Goal: Task Accomplishment & Management: Use online tool/utility

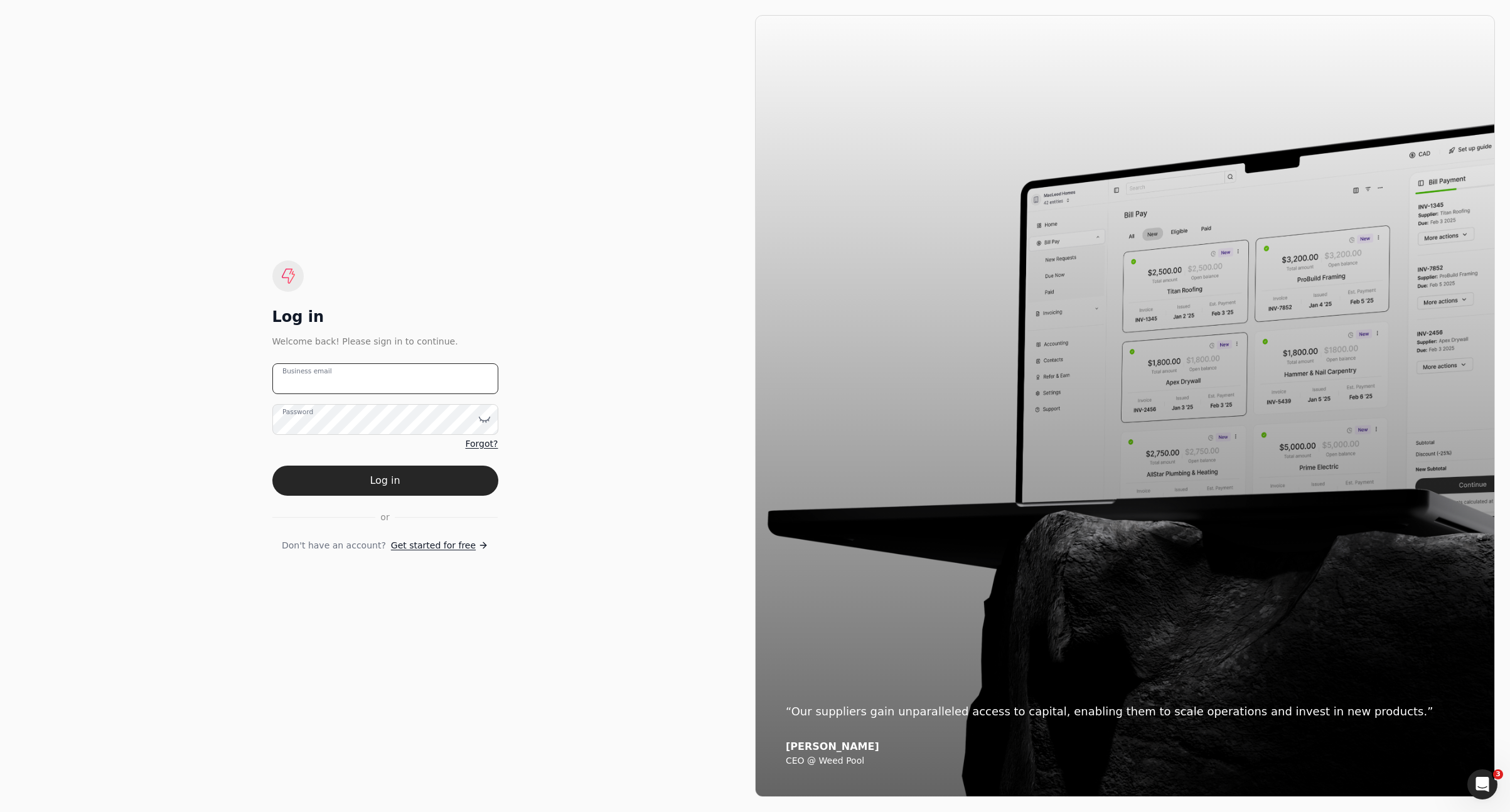
type email "[EMAIL_ADDRESS][DOMAIN_NAME]"
click at [450, 484] on button "Log in" at bounding box center [386, 480] width 226 height 30
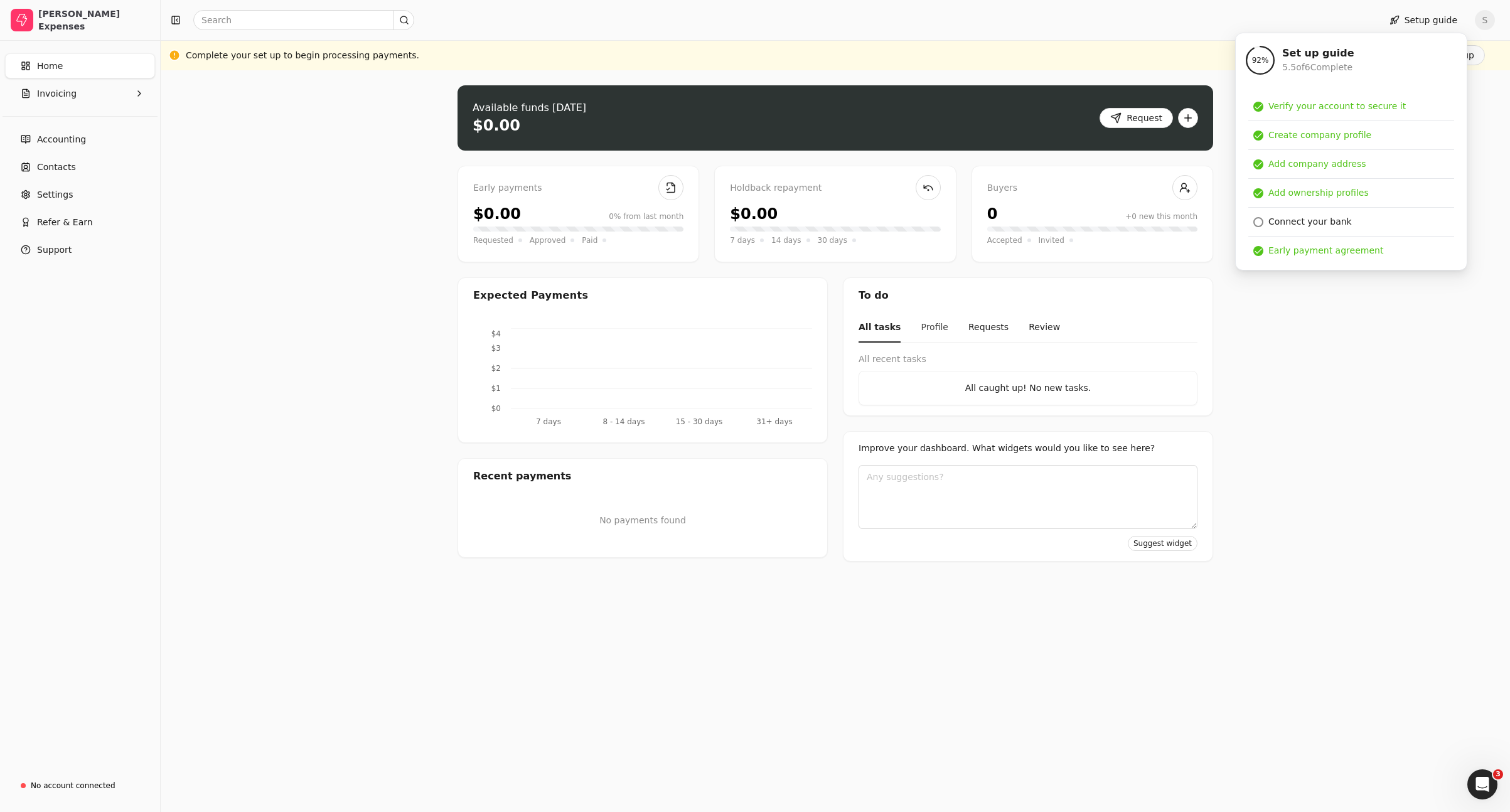
click at [937, 333] on button "Profile" at bounding box center [934, 328] width 27 height 29
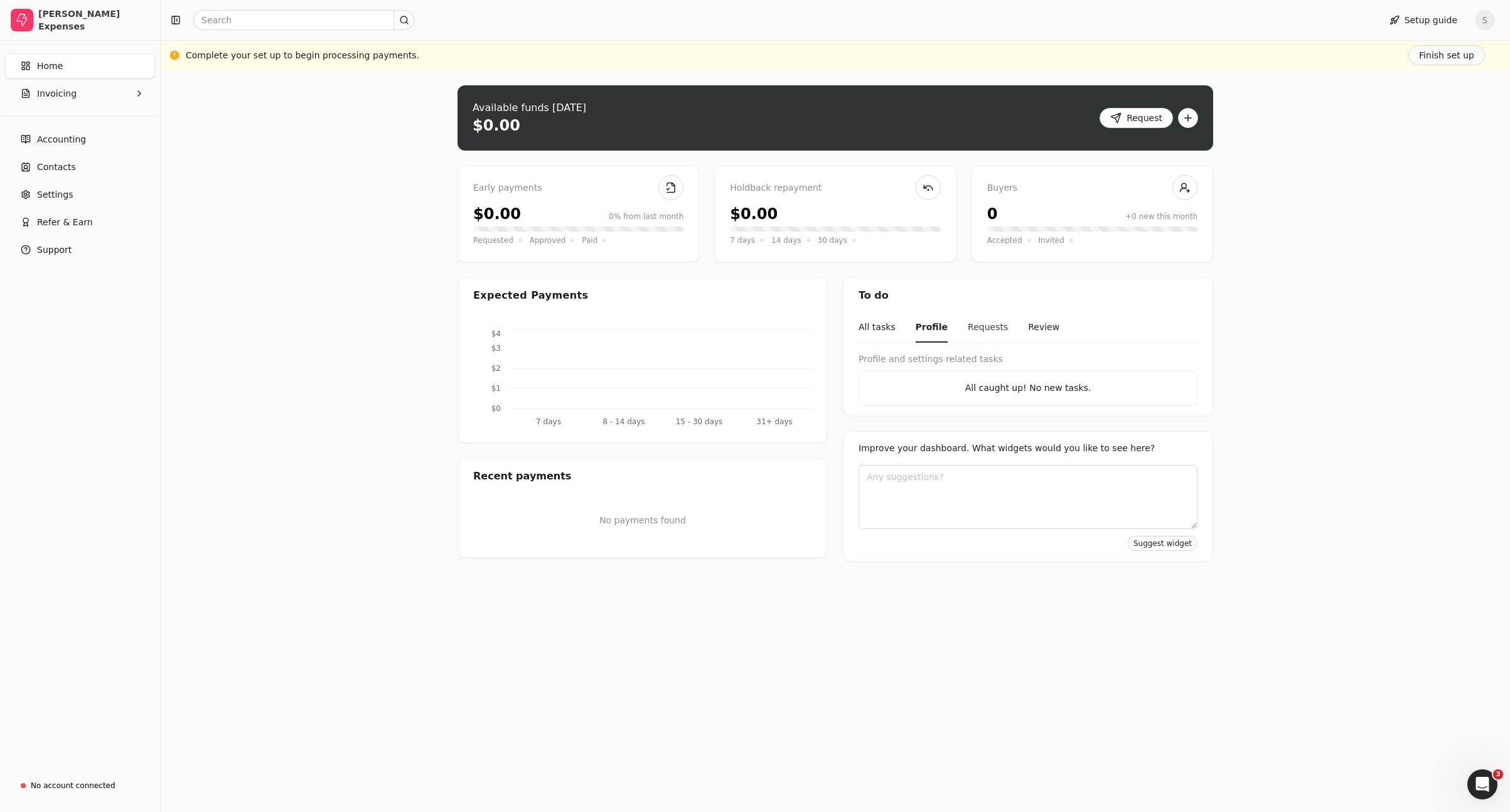
click at [983, 326] on button "Requests" at bounding box center [988, 328] width 40 height 29
click at [1035, 328] on button "Review" at bounding box center [1044, 328] width 31 height 29
click at [921, 327] on button "Profile" at bounding box center [930, 328] width 27 height 29
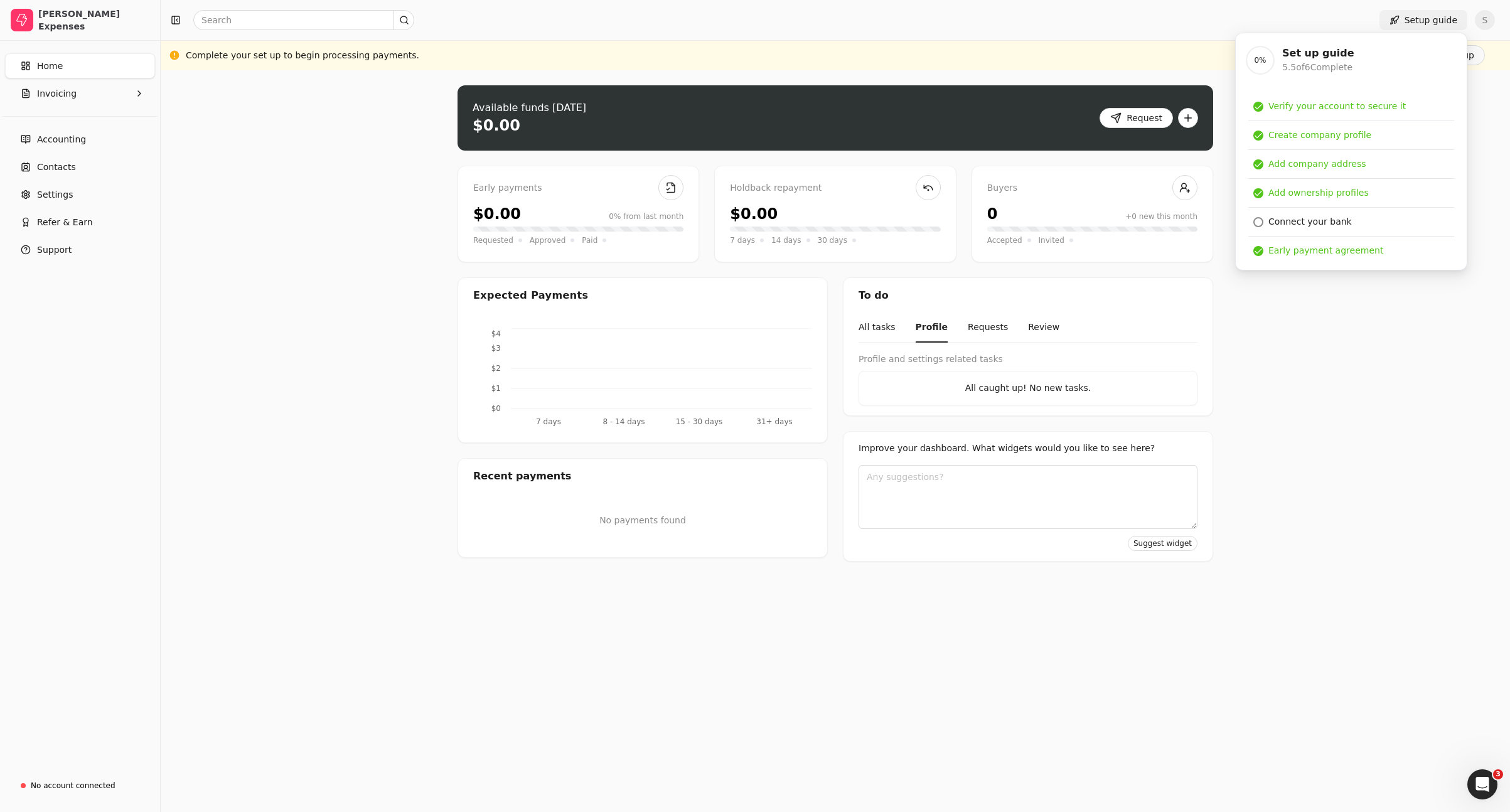
click at [1412, 19] on button "Setup guide" at bounding box center [1423, 20] width 88 height 20
click at [252, 245] on div "Upload file: Drag your invoice here to upload or browse for files Available fun…" at bounding box center [835, 441] width 1349 height 742
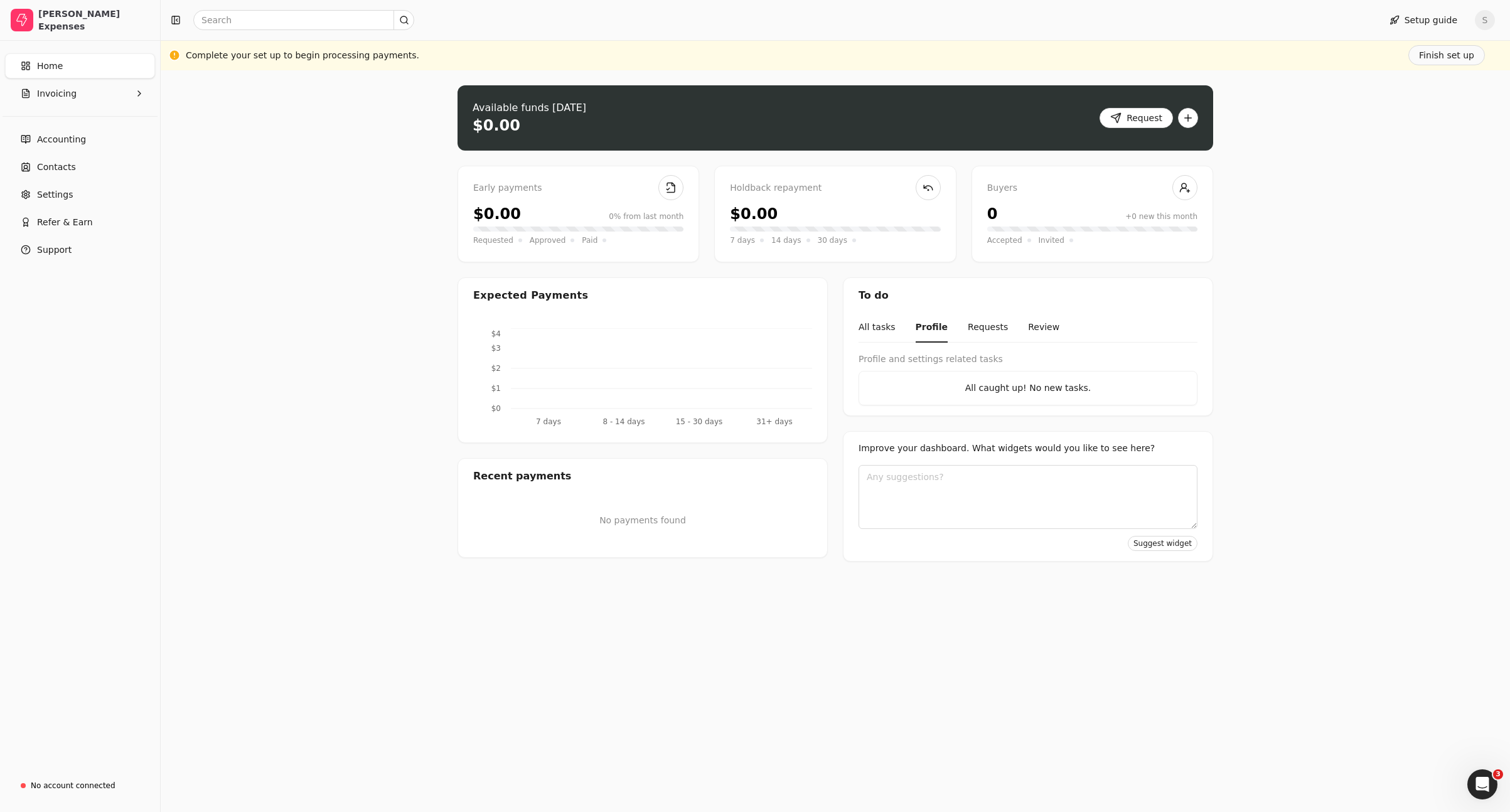
click at [1405, 298] on div "Upload file: Drag your invoice here to upload or browse for files Available fun…" at bounding box center [835, 441] width 1349 height 742
drag, startPoint x: 967, startPoint y: 324, endPoint x: 1000, endPoint y: 323, distance: 33.0
click at [968, 324] on button "Requests" at bounding box center [988, 328] width 40 height 29
click at [1031, 324] on button "Review" at bounding box center [1044, 328] width 31 height 29
click at [880, 326] on button "All tasks" at bounding box center [877, 328] width 37 height 29
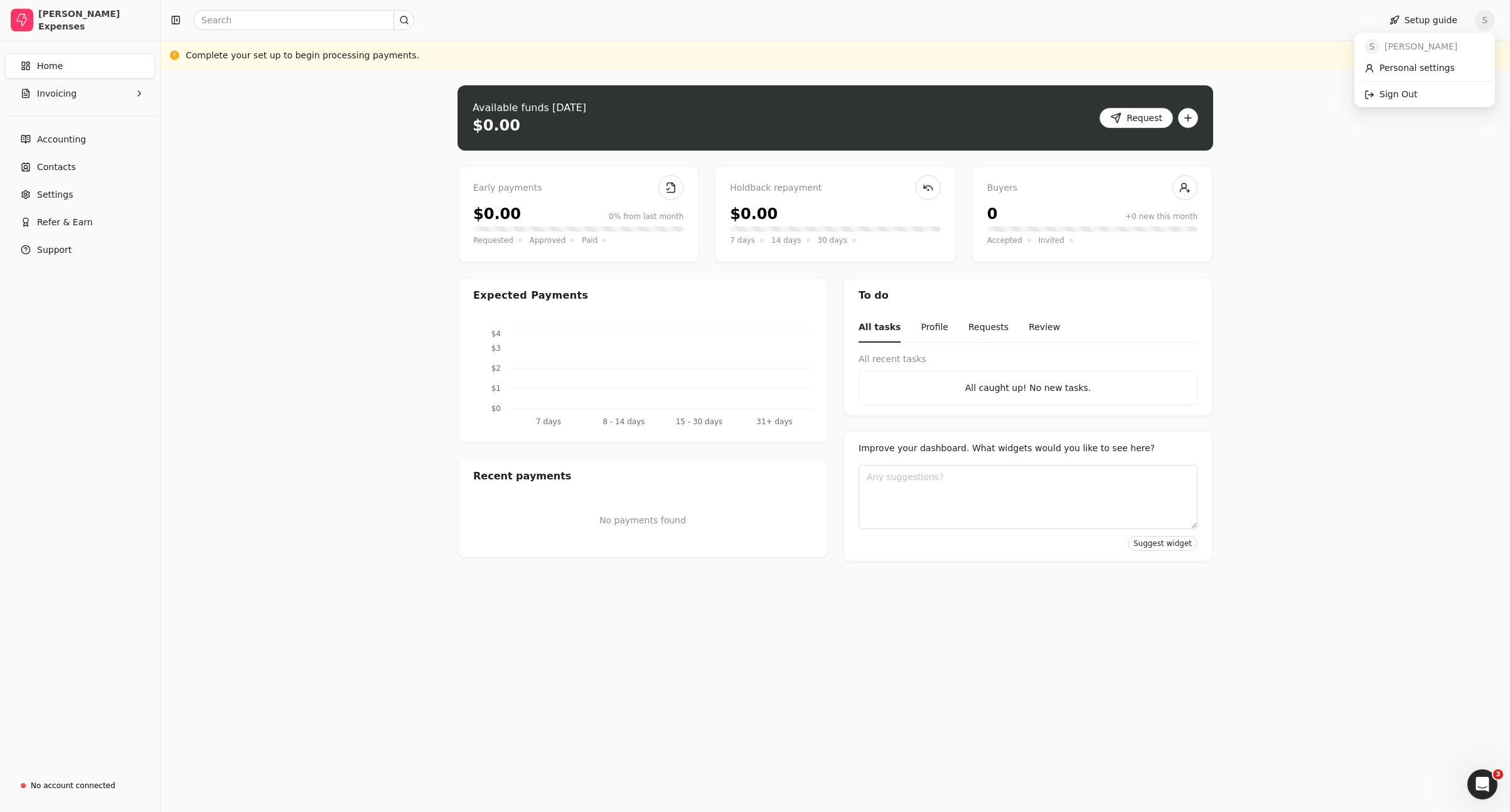
click at [1479, 20] on span "S" at bounding box center [1485, 20] width 20 height 20
click at [1441, 98] on link "Sign Out" at bounding box center [1424, 94] width 136 height 21
